Goal: Transaction & Acquisition: Purchase product/service

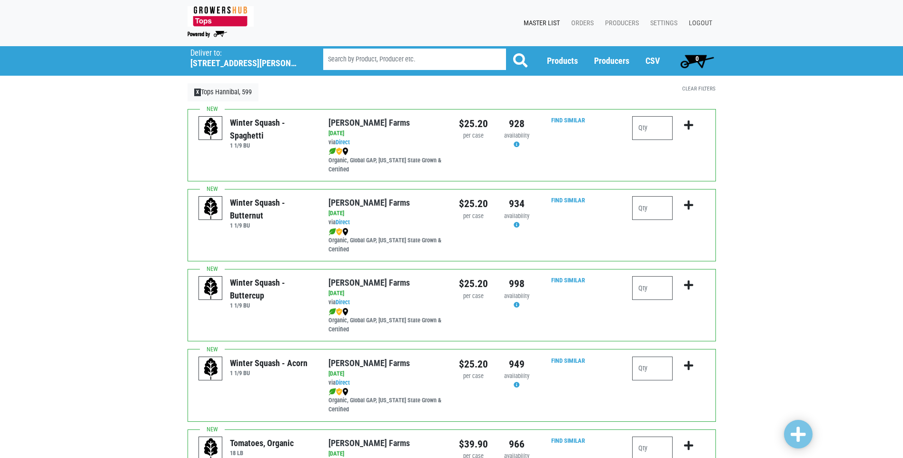
click at [701, 22] on link "Logout" at bounding box center [698, 23] width 35 height 18
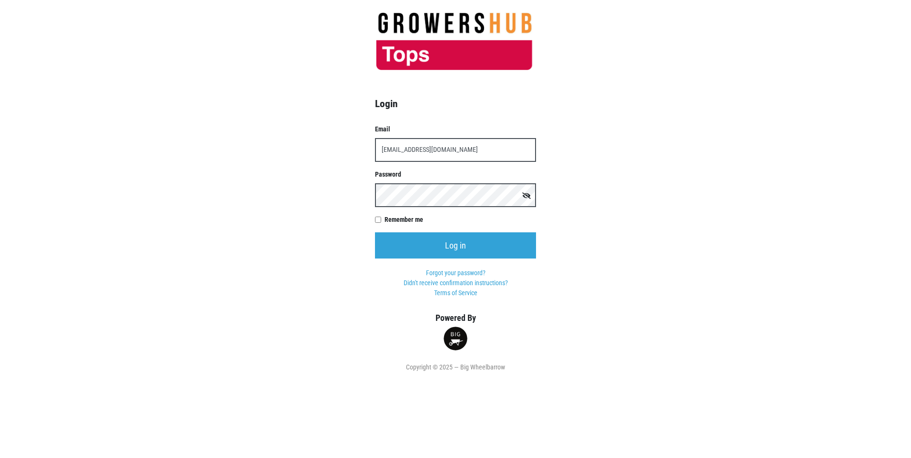
type input "[EMAIL_ADDRESS][DOMAIN_NAME]"
click at [375, 232] on input "Log in" at bounding box center [455, 245] width 161 height 26
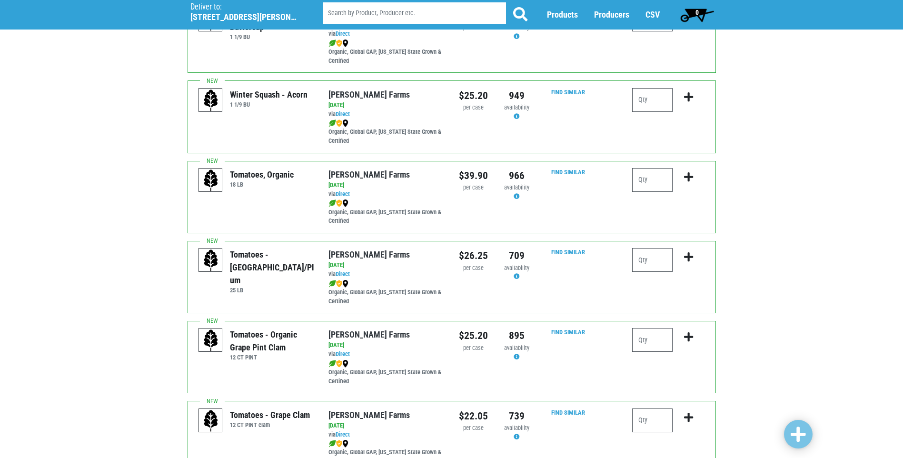
scroll to position [286, 0]
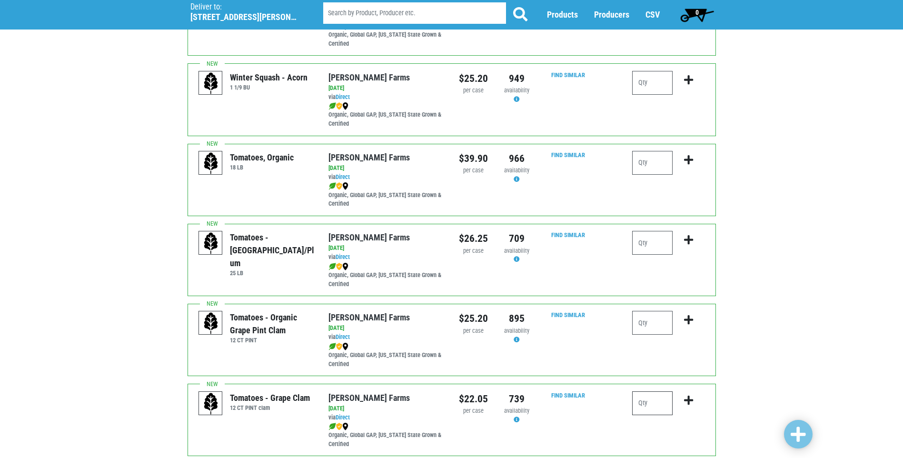
click at [641, 405] on input "number" at bounding box center [652, 403] width 40 height 24
type input "1"
click at [690, 400] on icon "submit" at bounding box center [688, 400] width 9 height 10
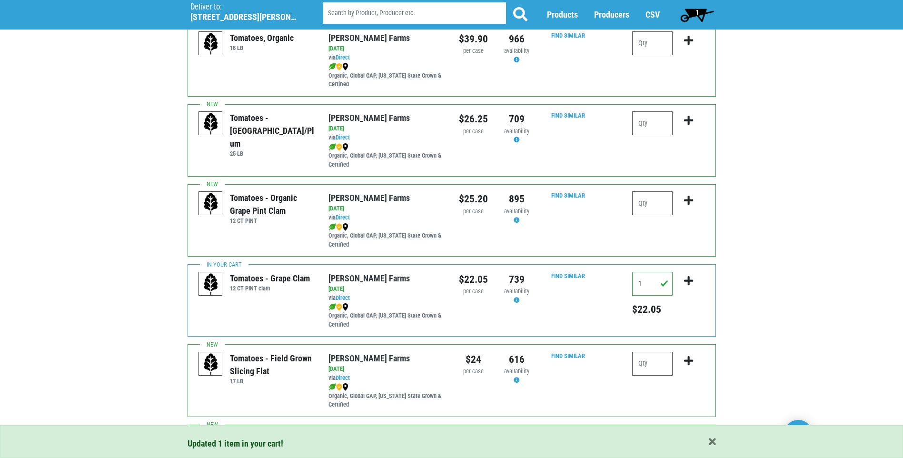
scroll to position [429, 0]
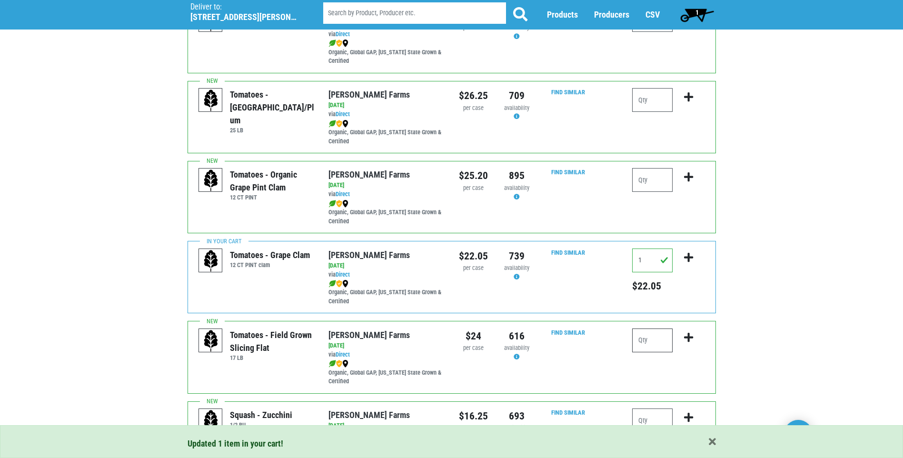
click at [645, 342] on input "number" at bounding box center [652, 341] width 40 height 24
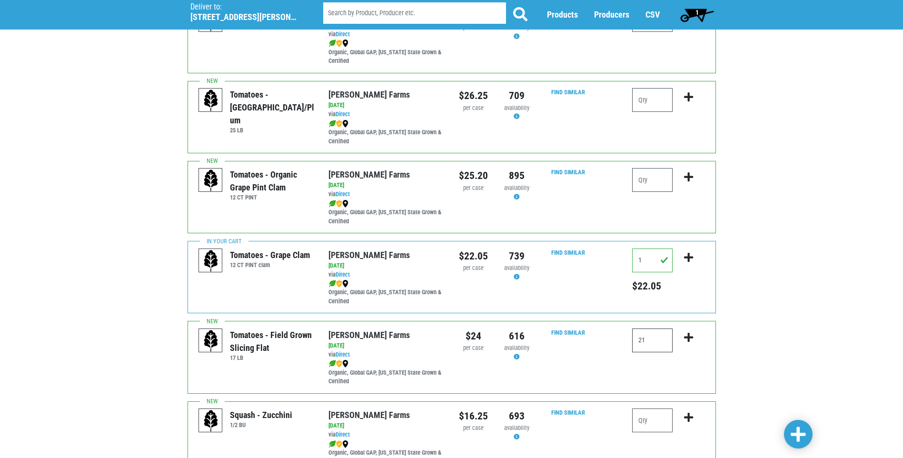
type input "2"
type input "1"
click at [690, 339] on icon "submit" at bounding box center [688, 337] width 9 height 10
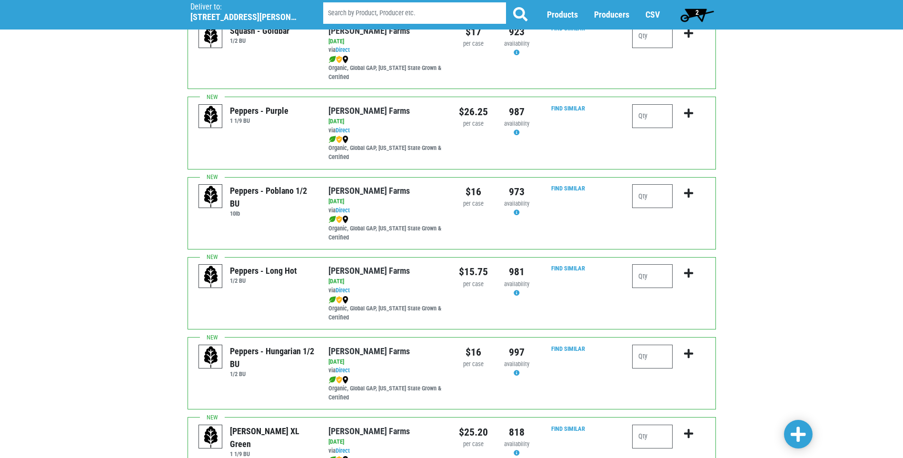
scroll to position [1000, 0]
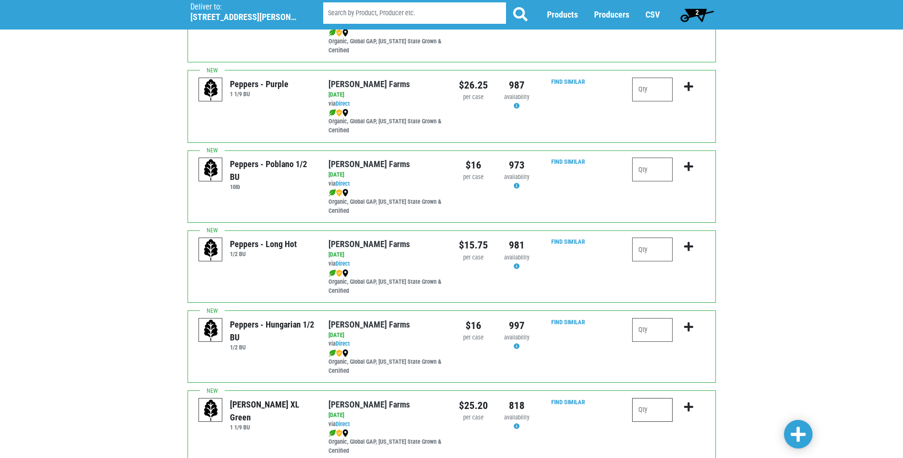
click at [645, 412] on input "number" at bounding box center [652, 410] width 40 height 24
type input "1"
click at [688, 405] on icon "submit" at bounding box center [688, 407] width 9 height 10
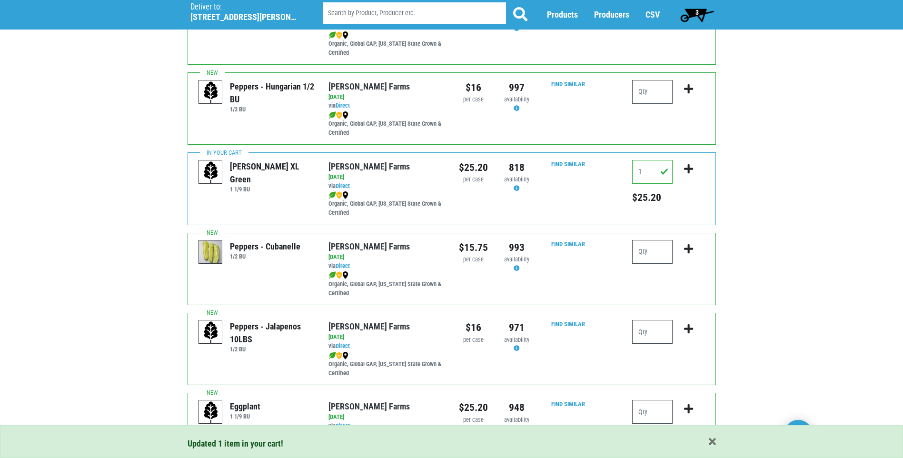
scroll to position [1286, 0]
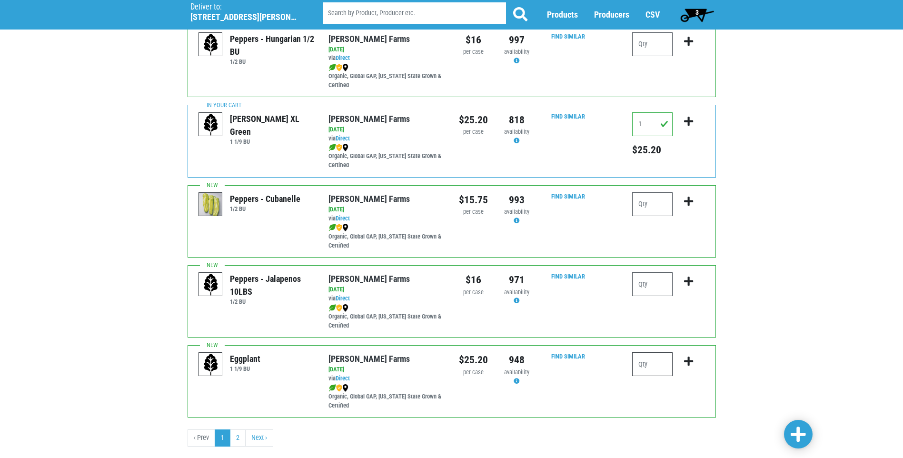
click at [641, 365] on input "number" at bounding box center [652, 364] width 40 height 24
type input "1"
click at [689, 361] on icon "submit" at bounding box center [688, 361] width 9 height 10
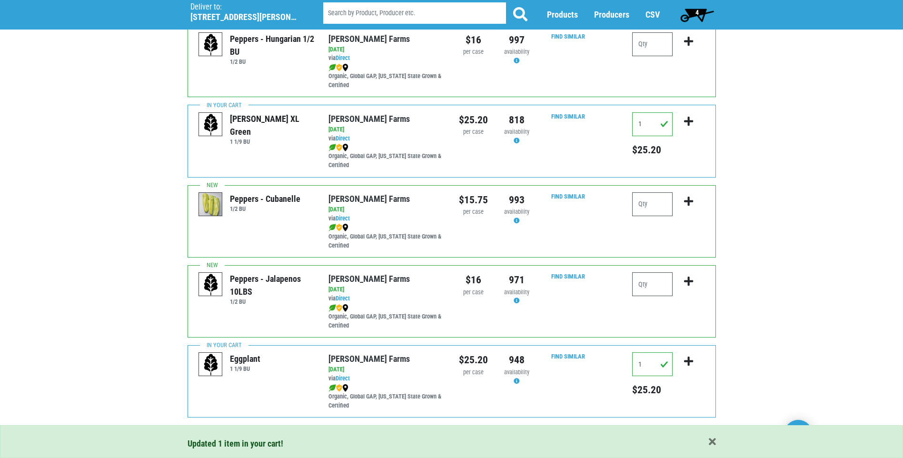
scroll to position [1306, 0]
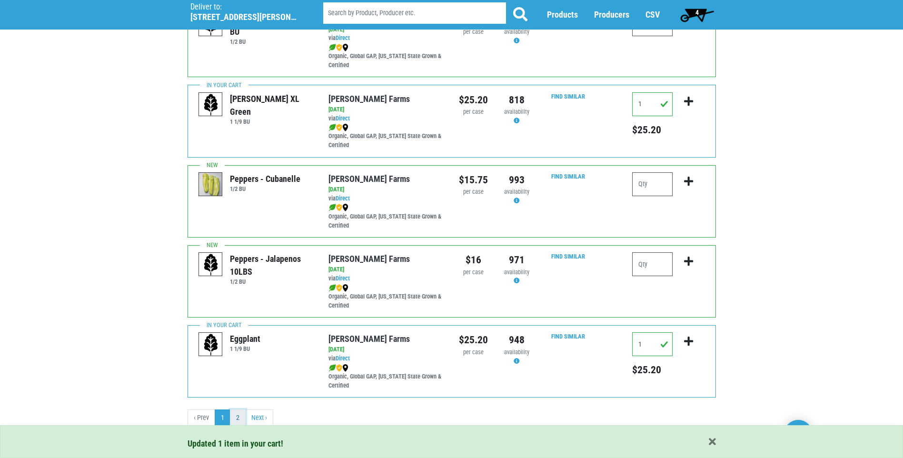
click at [237, 416] on link "2" at bounding box center [238, 418] width 16 height 17
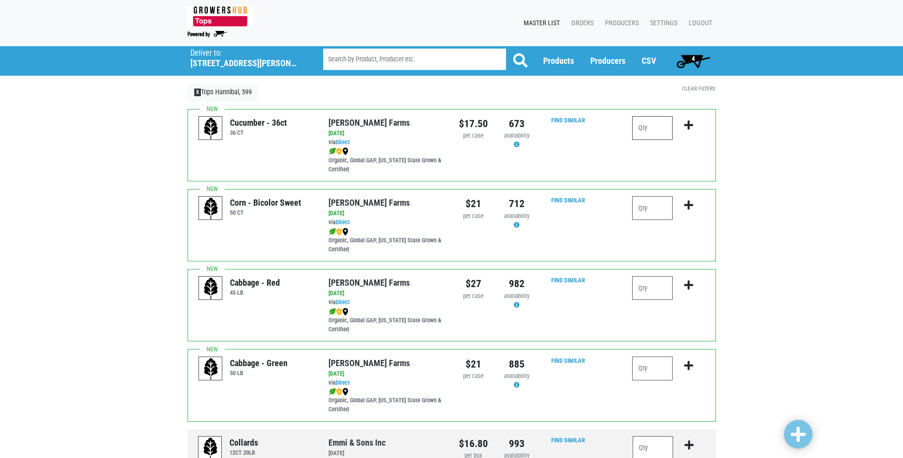
click at [642, 130] on input "number" at bounding box center [652, 128] width 40 height 24
type input "1"
click at [689, 124] on icon "submit" at bounding box center [688, 125] width 9 height 10
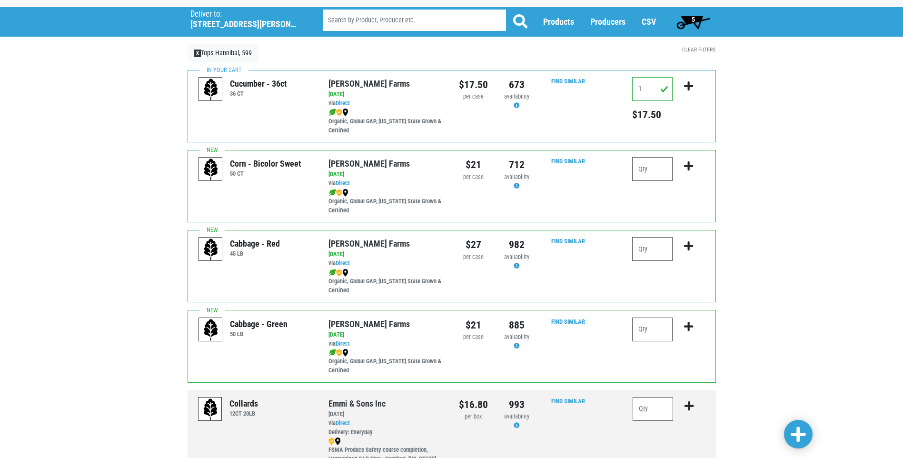
scroll to position [28, 0]
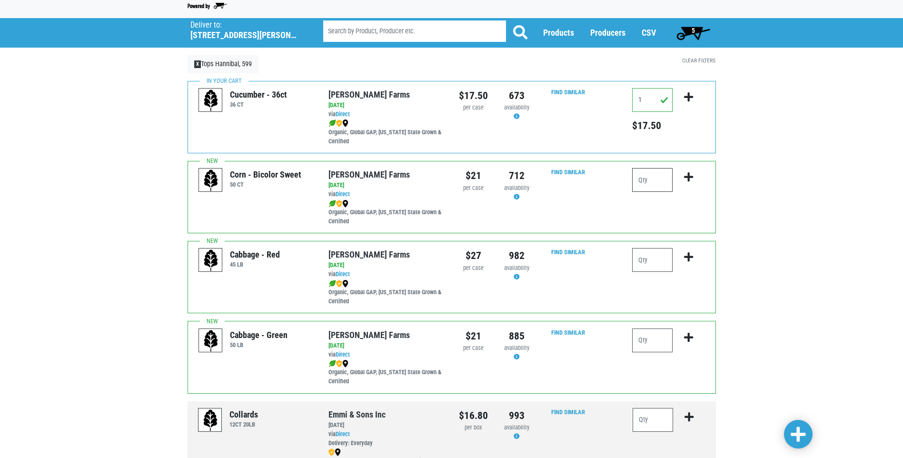
click at [641, 182] on input "number" at bounding box center [652, 180] width 40 height 24
type input "4"
click at [690, 178] on icon "submit" at bounding box center [688, 177] width 9 height 10
click at [643, 180] on input "4" at bounding box center [652, 180] width 40 height 24
type input "5"
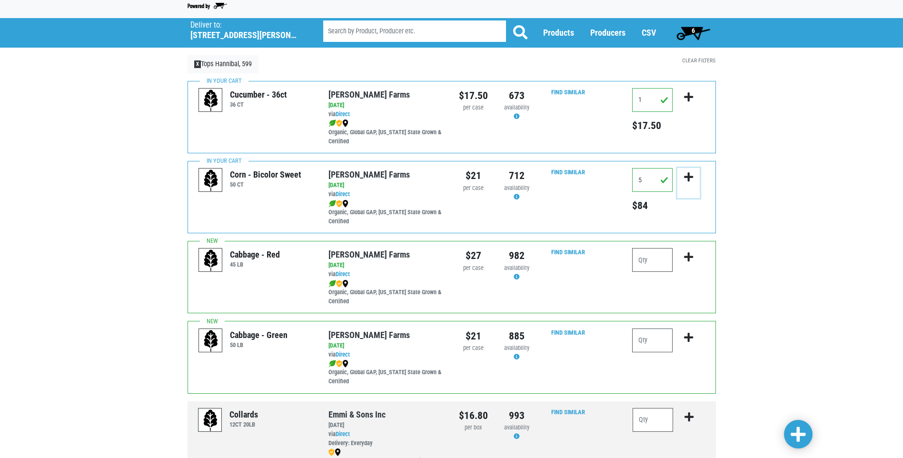
click at [690, 177] on icon "submit" at bounding box center [688, 177] width 9 height 10
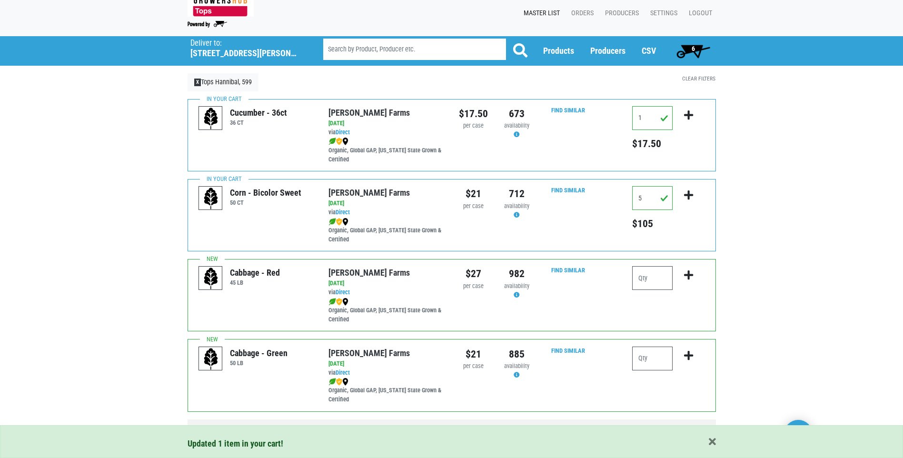
scroll to position [0, 0]
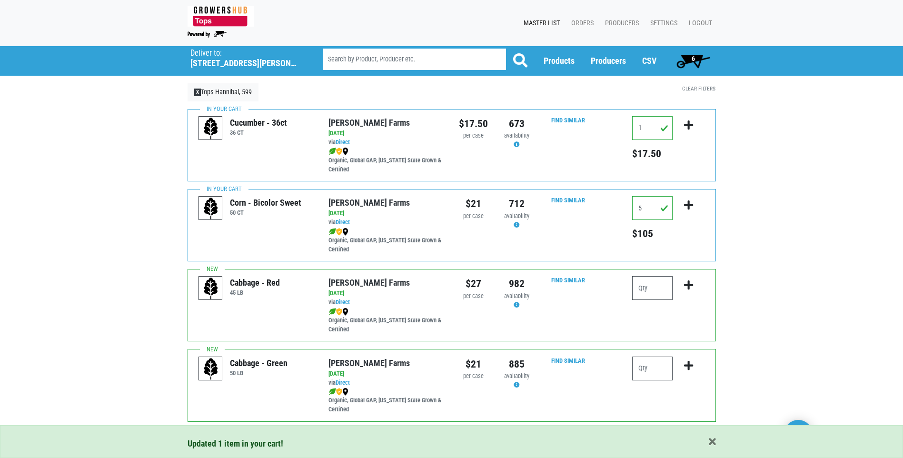
click at [692, 56] on span "6" at bounding box center [693, 59] width 3 height 8
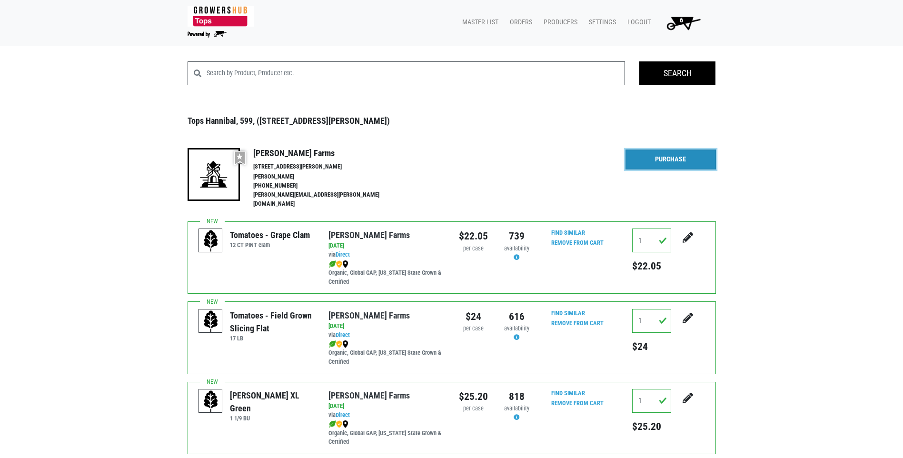
drag, startPoint x: 665, startPoint y: 160, endPoint x: 653, endPoint y: 161, distance: 12.4
click at [665, 160] on link "Purchase" at bounding box center [671, 160] width 90 height 20
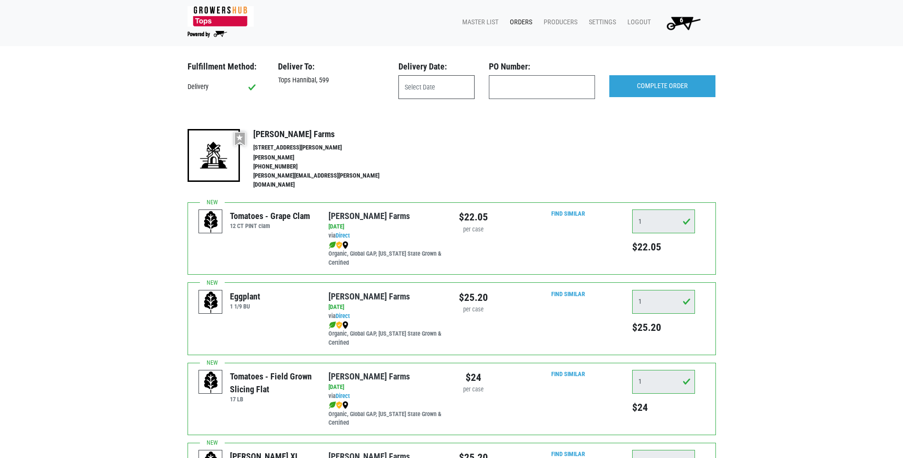
click at [422, 87] on input "text" at bounding box center [437, 87] width 76 height 24
click at [429, 212] on span "25" at bounding box center [430, 213] width 19 height 19
type input "2025-08-25"
click at [672, 85] on input "COMPLETE ORDER" at bounding box center [663, 86] width 106 height 22
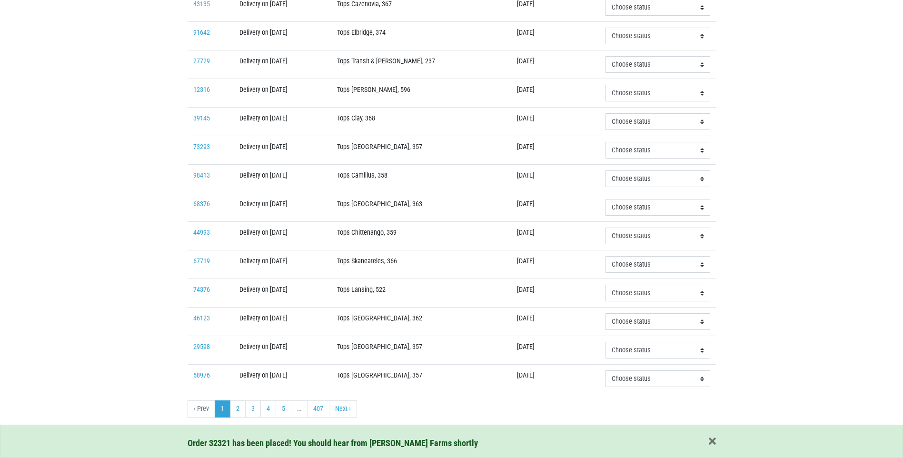
scroll to position [201, 0]
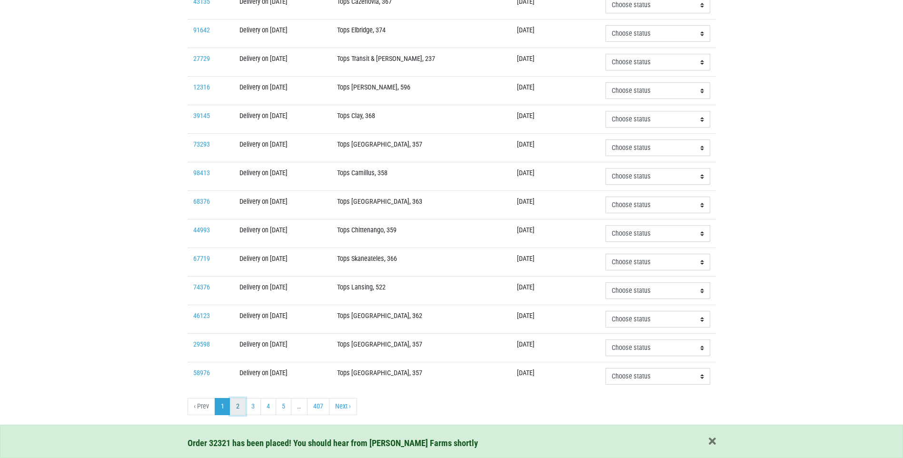
click at [237, 405] on link "2" at bounding box center [238, 406] width 16 height 17
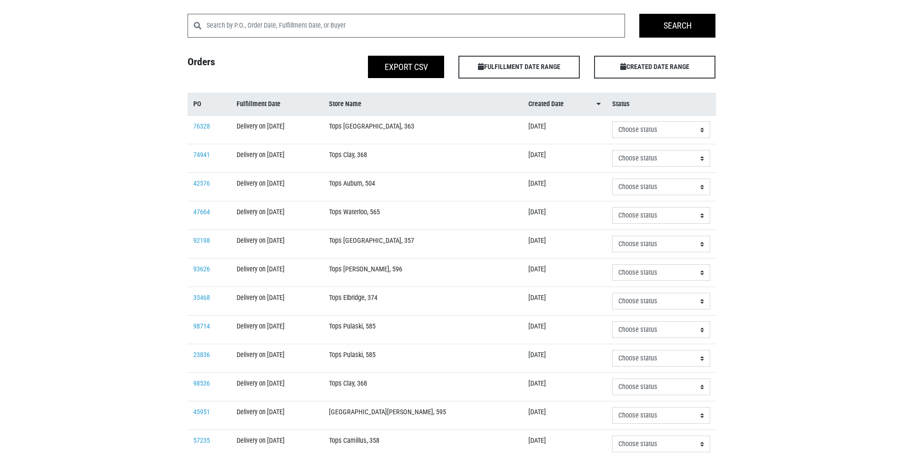
scroll to position [95, 0]
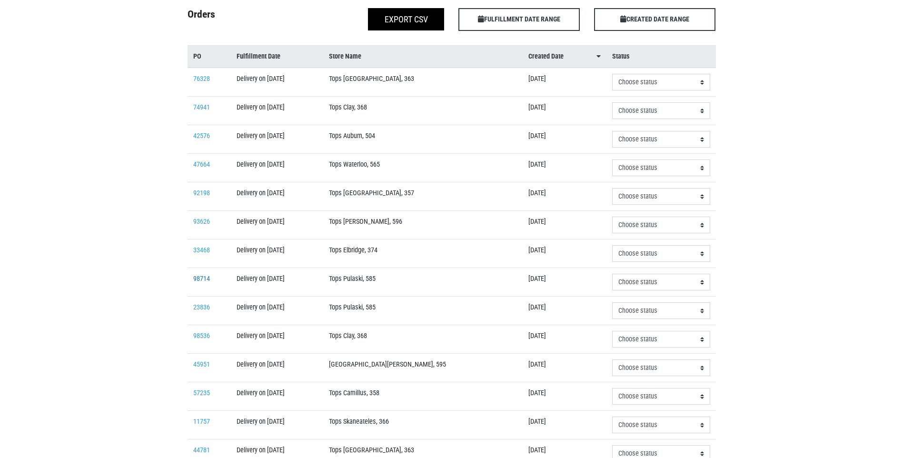
click at [195, 279] on link "98714" at bounding box center [201, 279] width 17 height 8
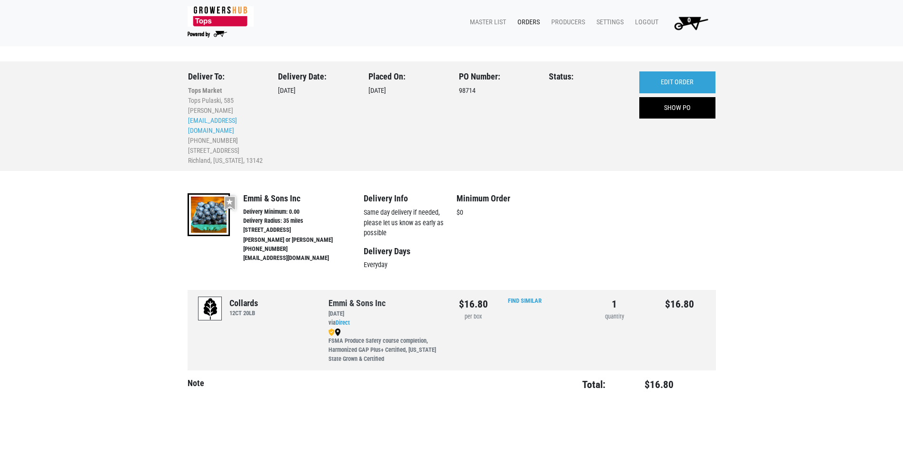
scroll to position [12, 0]
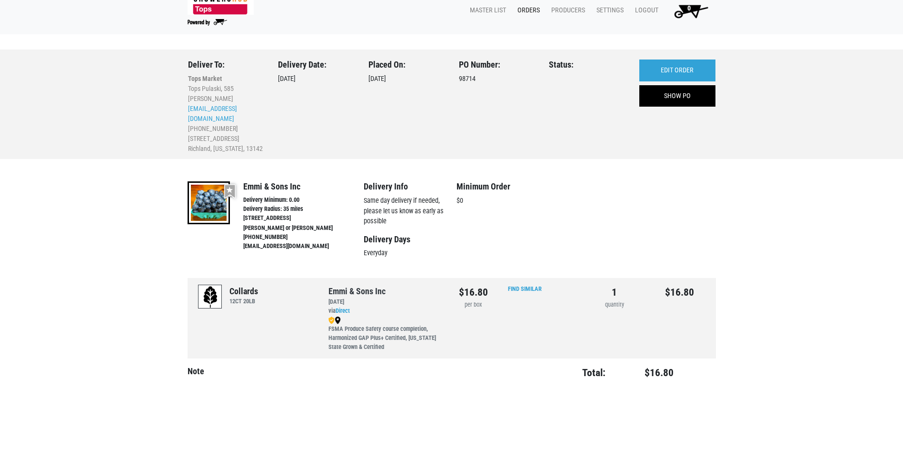
click at [526, 9] on link "Orders" at bounding box center [527, 10] width 34 height 18
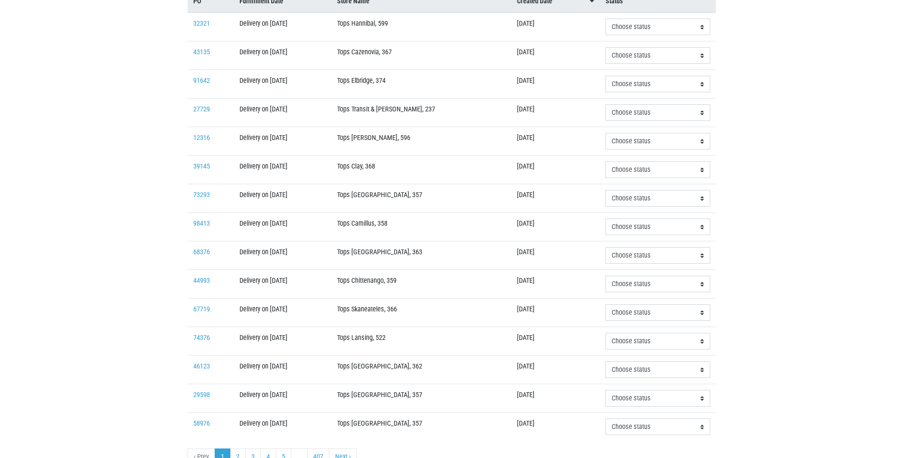
scroll to position [201, 0]
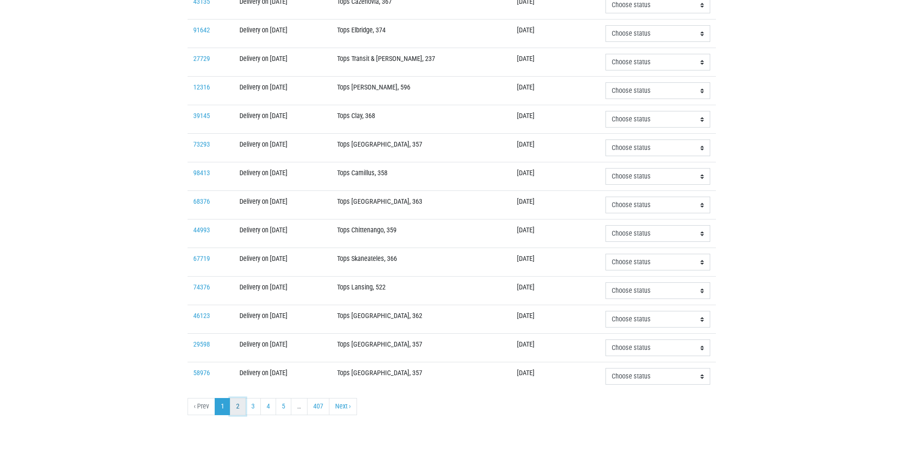
click at [237, 411] on link "2" at bounding box center [238, 406] width 16 height 17
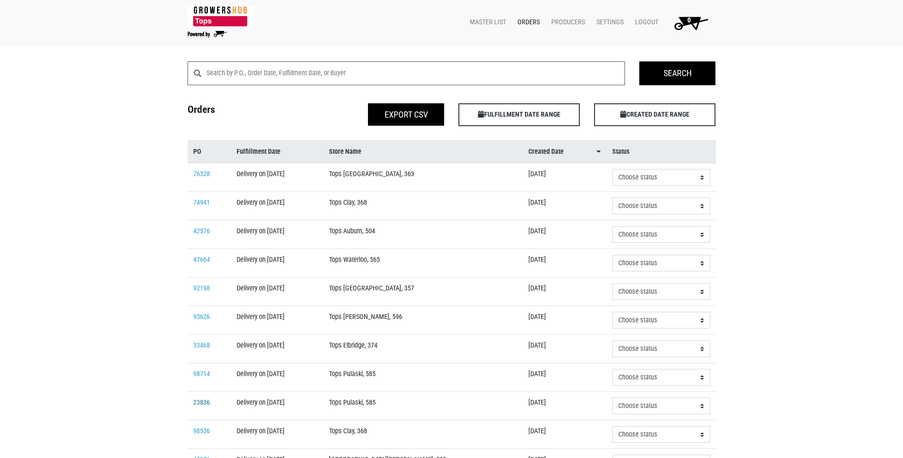
click at [201, 404] on link "23836" at bounding box center [201, 403] width 17 height 8
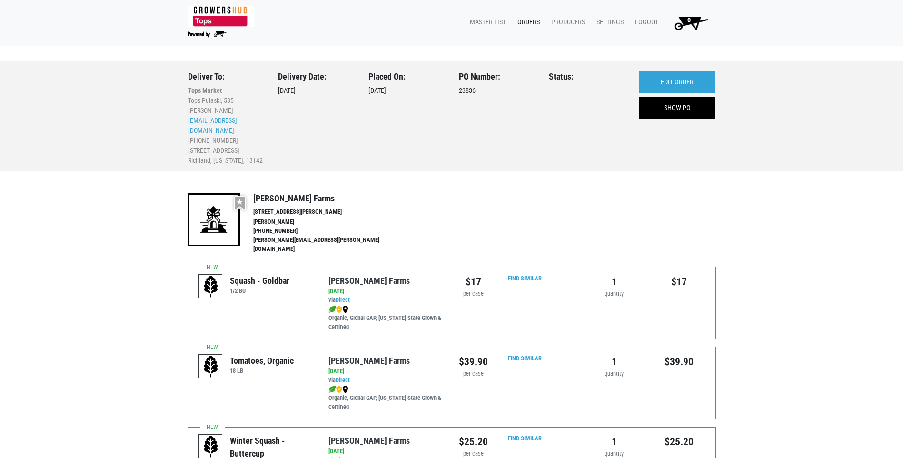
click at [526, 25] on link "Orders" at bounding box center [527, 22] width 34 height 18
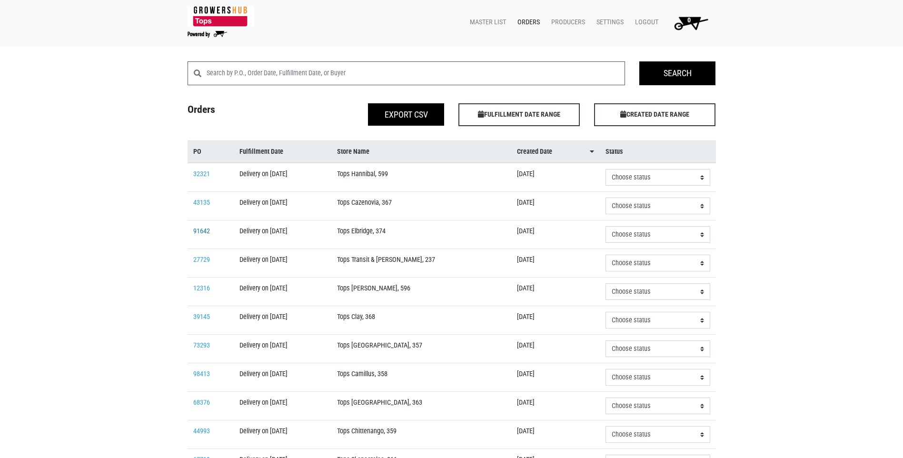
click at [203, 231] on link "91642" at bounding box center [201, 231] width 17 height 8
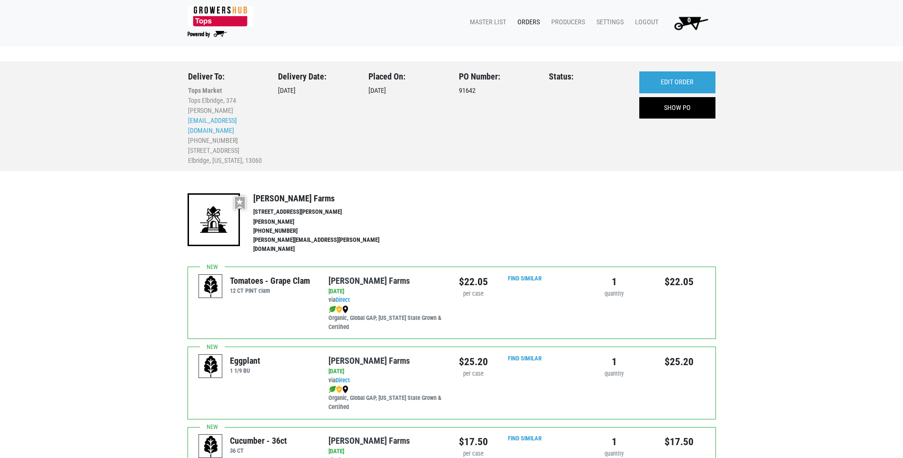
click at [528, 20] on link "Orders" at bounding box center [527, 22] width 34 height 18
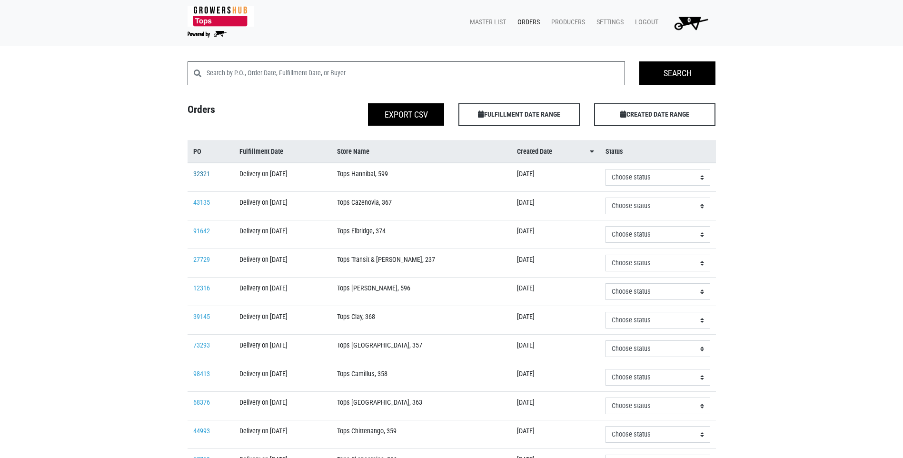
click at [200, 172] on link "32321" at bounding box center [201, 174] width 17 height 8
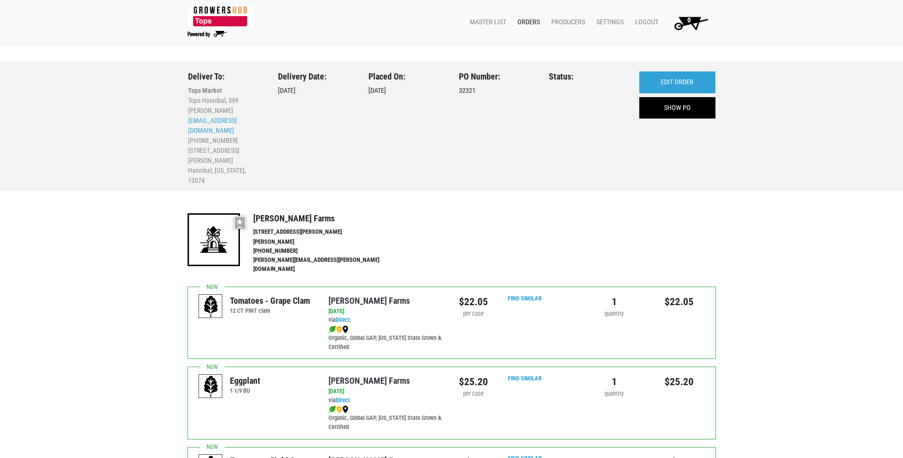
click at [531, 23] on link "Orders" at bounding box center [527, 22] width 34 height 18
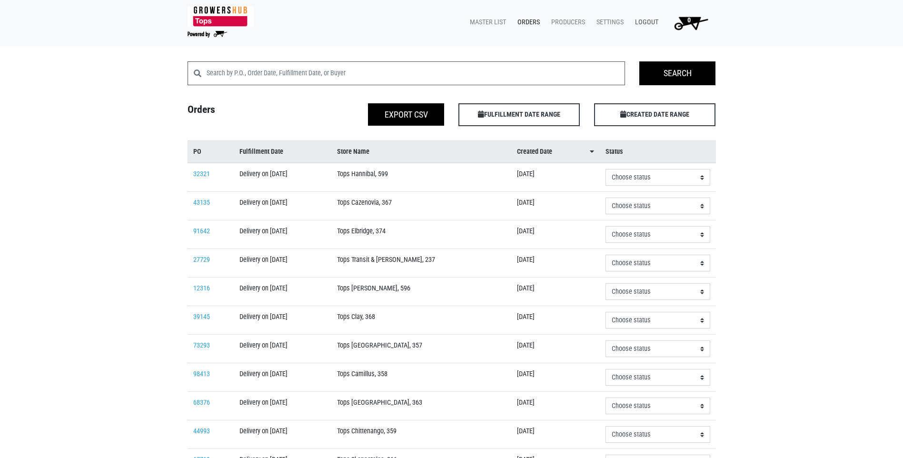
click at [647, 22] on link "Logout" at bounding box center [645, 22] width 35 height 18
